Goal: Go to known website: Access a specific website the user already knows

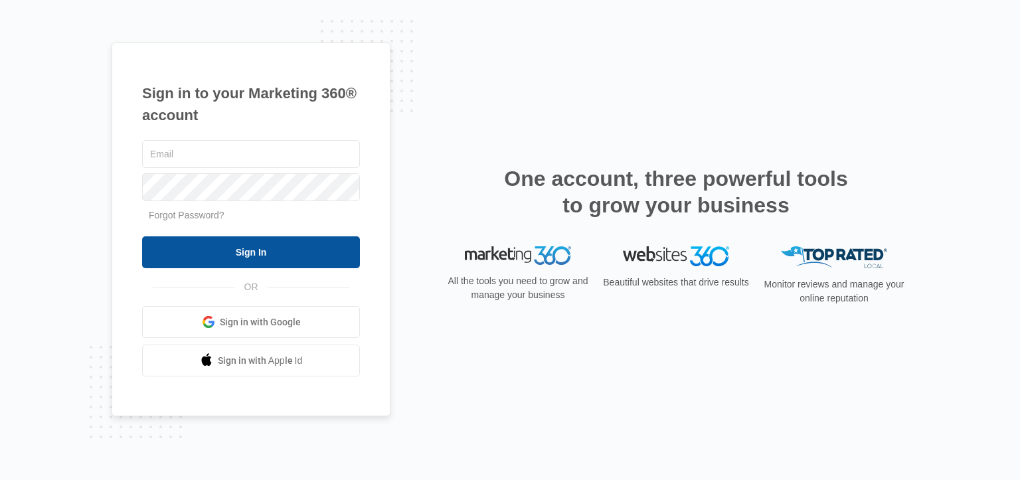
type input "[EMAIL_ADDRESS][DOMAIN_NAME]"
click at [199, 248] on input "Sign In" at bounding box center [251, 253] width 218 height 32
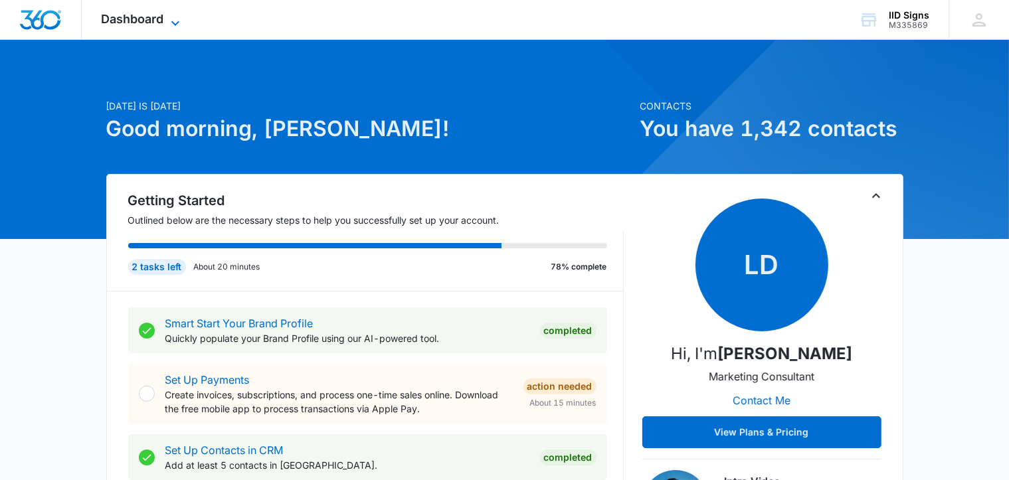
click at [151, 23] on span "Dashboard" at bounding box center [133, 19] width 62 height 14
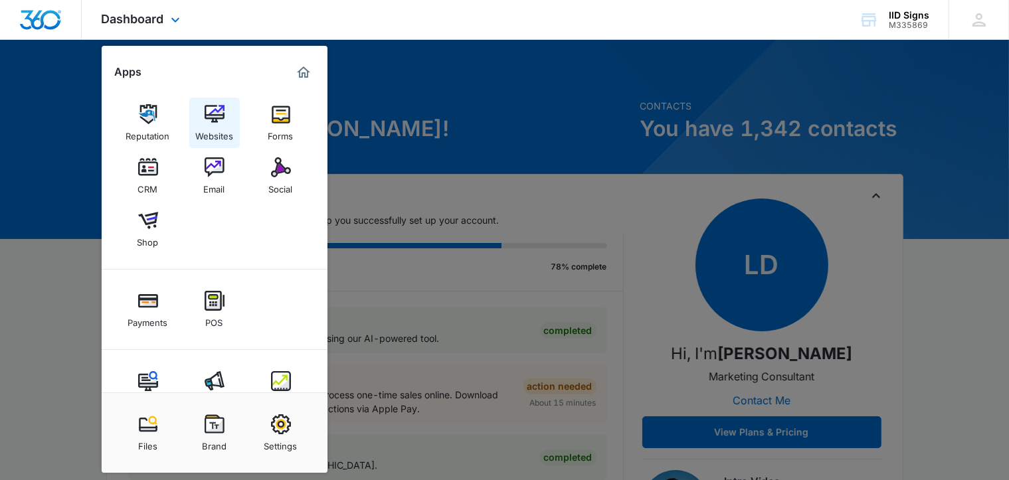
click at [217, 118] on img at bounding box center [215, 114] width 20 height 20
